Goal: Information Seeking & Learning: Learn about a topic

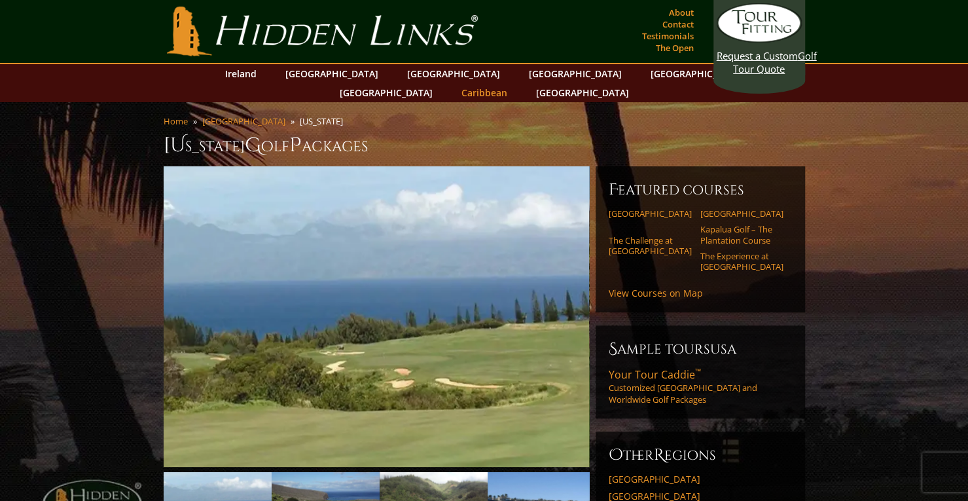
click at [514, 83] on link "Caribbean" at bounding box center [484, 92] width 59 height 19
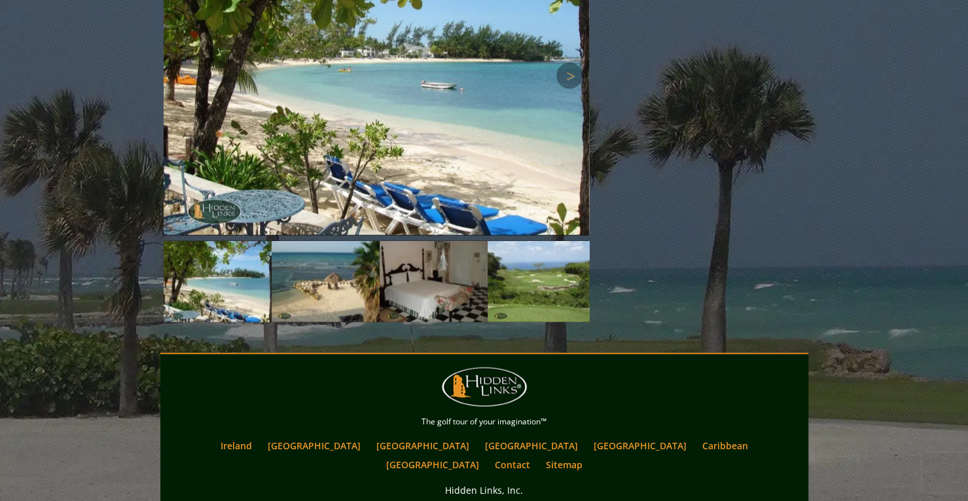
scroll to position [1620, 0]
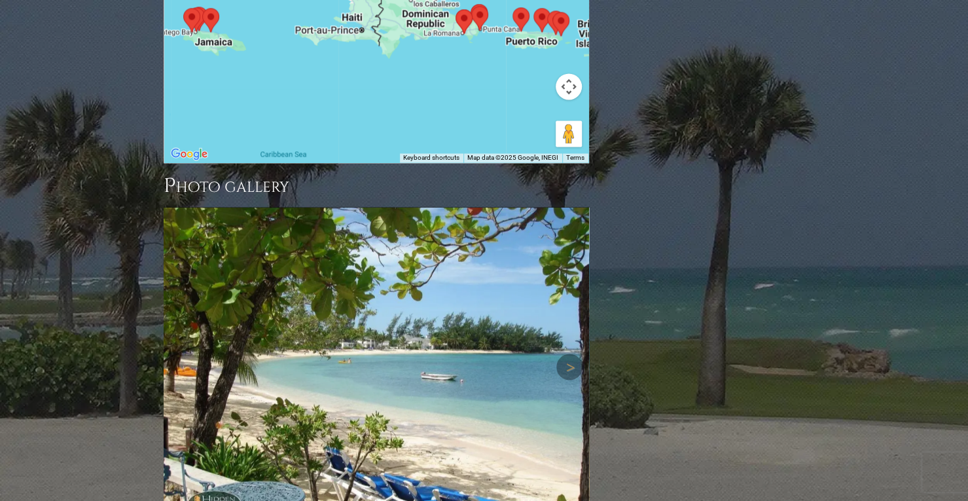
click at [574, 247] on img at bounding box center [376, 366] width 425 height 319
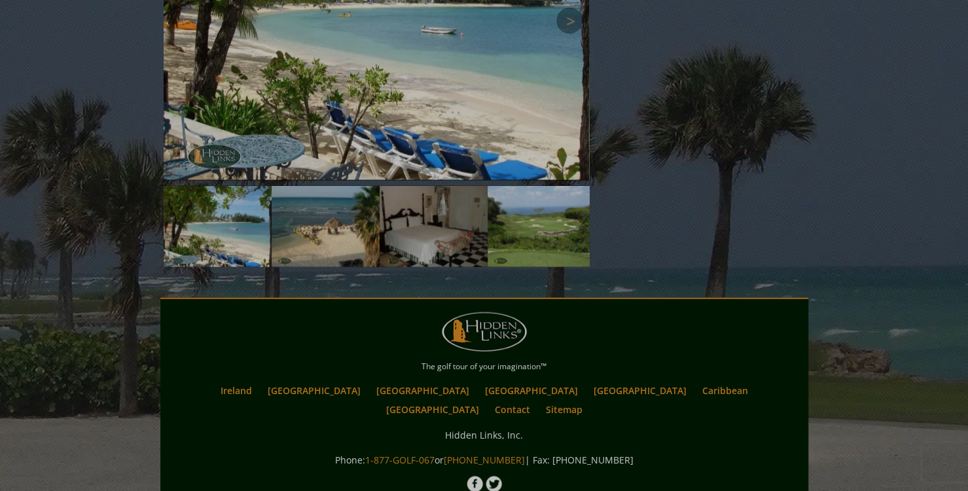
scroll to position [1631, 0]
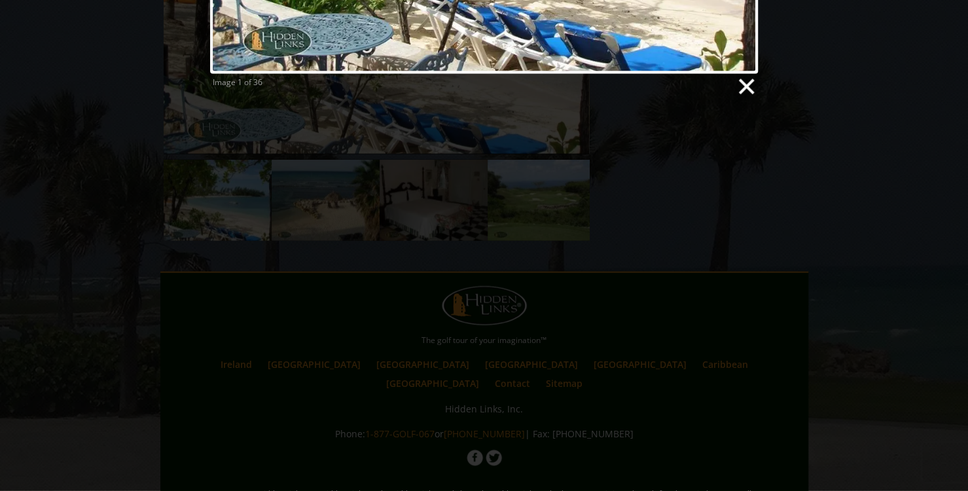
click at [747, 86] on link at bounding box center [745, 87] width 20 height 20
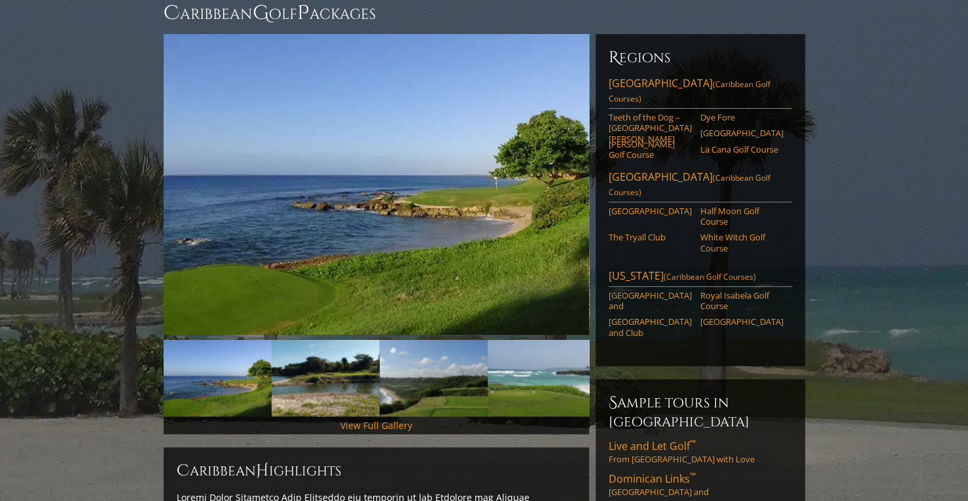
scroll to position [60, 0]
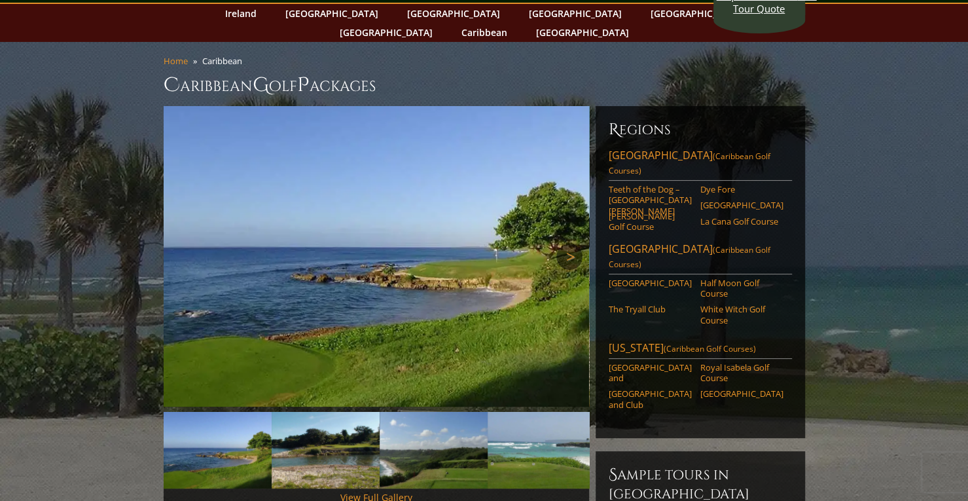
click at [571, 243] on link "Next" at bounding box center [569, 256] width 26 height 26
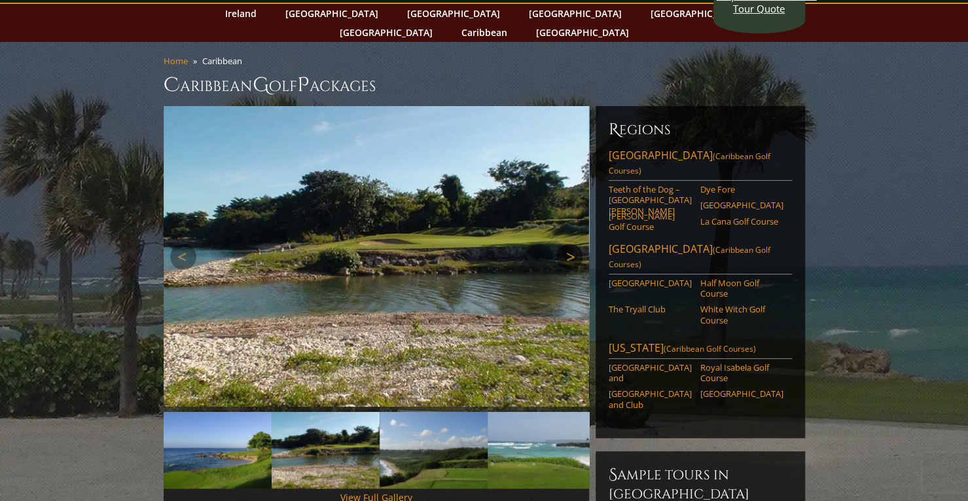
click at [571, 243] on link "Next" at bounding box center [569, 256] width 26 height 26
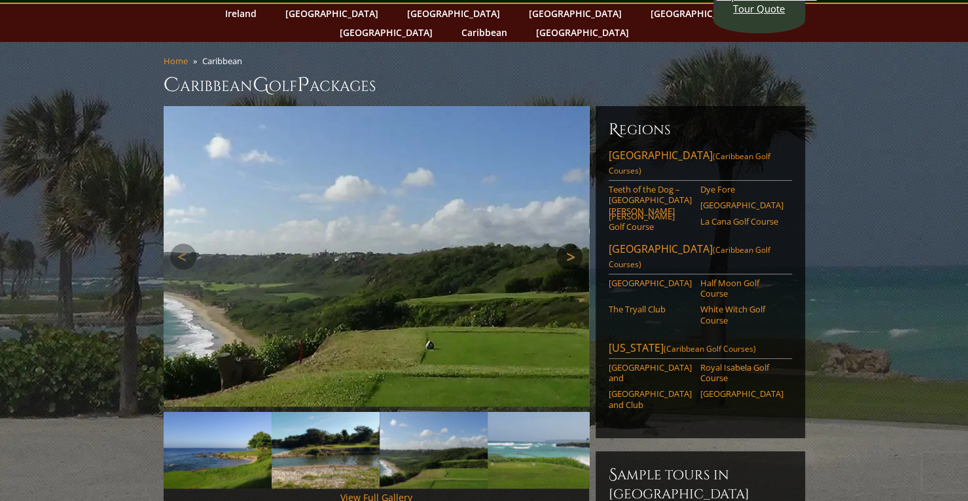
click at [571, 243] on link "Next" at bounding box center [569, 256] width 26 height 26
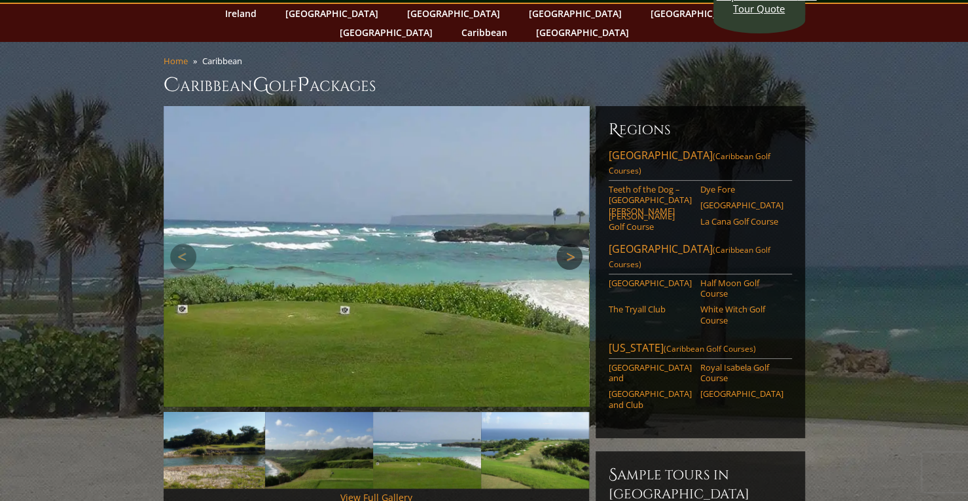
click at [571, 243] on link "Next" at bounding box center [569, 256] width 26 height 26
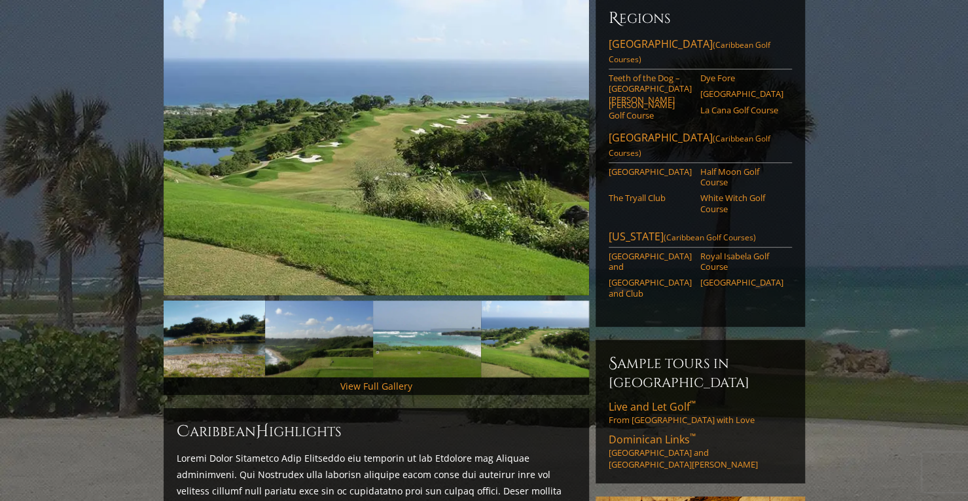
scroll to position [171, 0]
click at [652, 251] on link "[GEOGRAPHIC_DATA] and" at bounding box center [650, 262] width 83 height 22
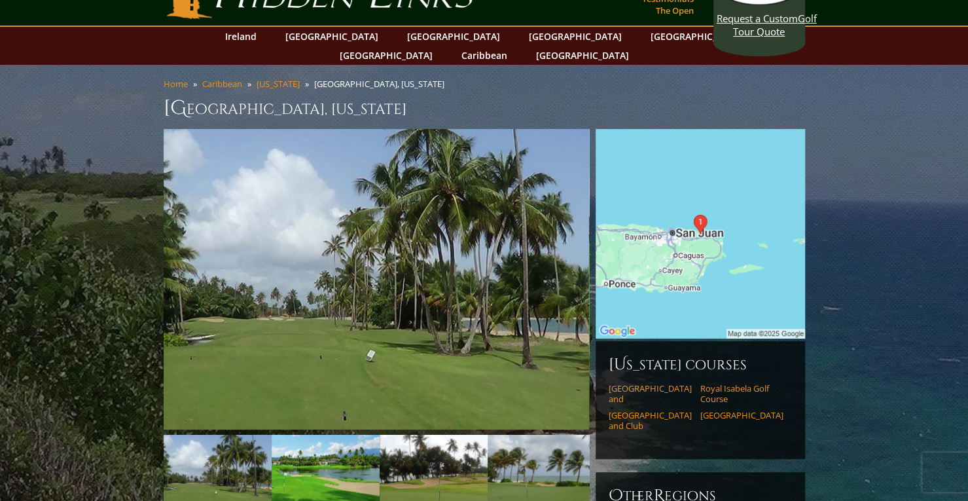
scroll to position [38, 0]
click at [574, 266] on link "Next" at bounding box center [569, 279] width 26 height 26
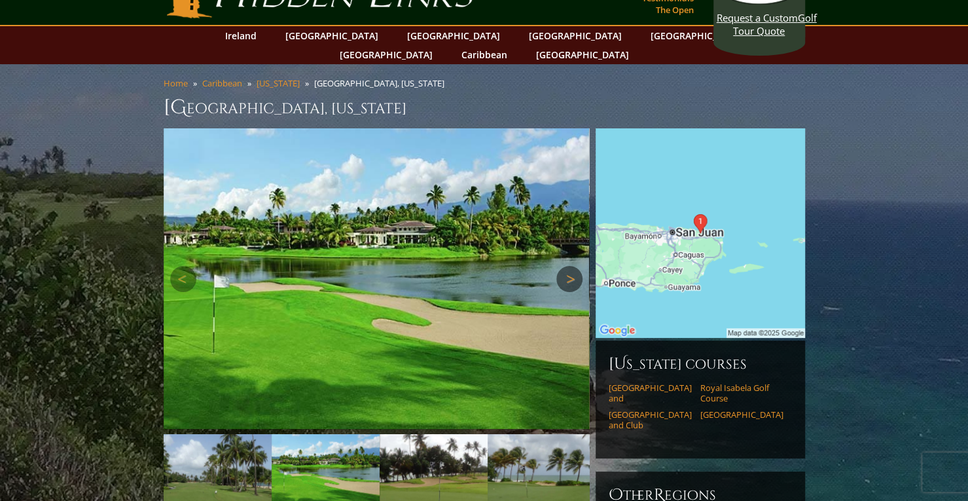
click at [574, 266] on link "Next" at bounding box center [569, 279] width 26 height 26
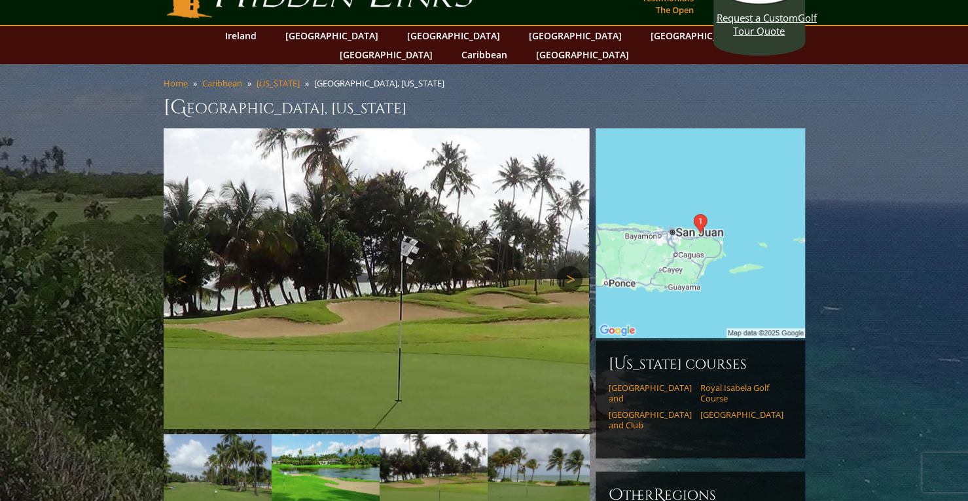
click at [574, 266] on link "Next" at bounding box center [569, 279] width 26 height 26
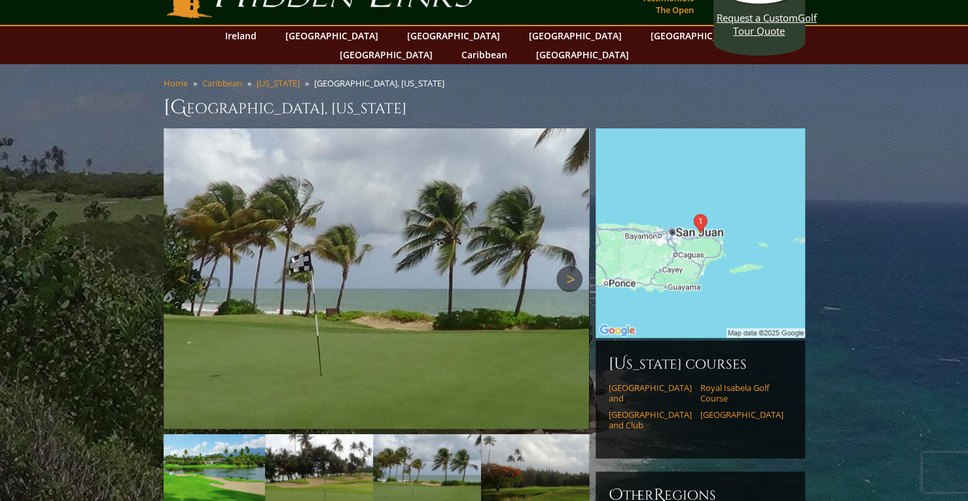
click at [574, 266] on link "Next" at bounding box center [569, 279] width 26 height 26
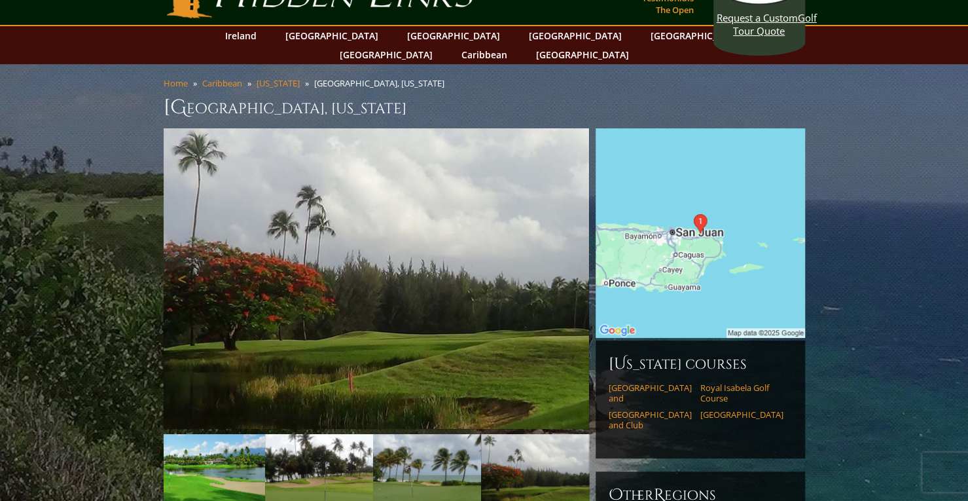
click at [574, 266] on link "Next" at bounding box center [569, 279] width 26 height 26
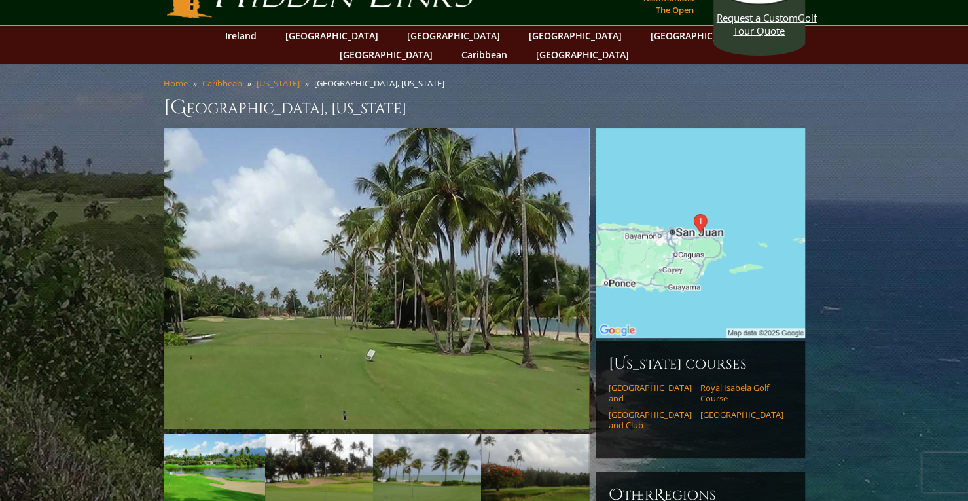
drag, startPoint x: 544, startPoint y: 87, endPoint x: 150, endPoint y: 104, distance: 394.3
copy h1 "Bahia Beach Resort and Golf Club, Puerto Rico"
